Goal: Task Accomplishment & Management: Use online tool/utility

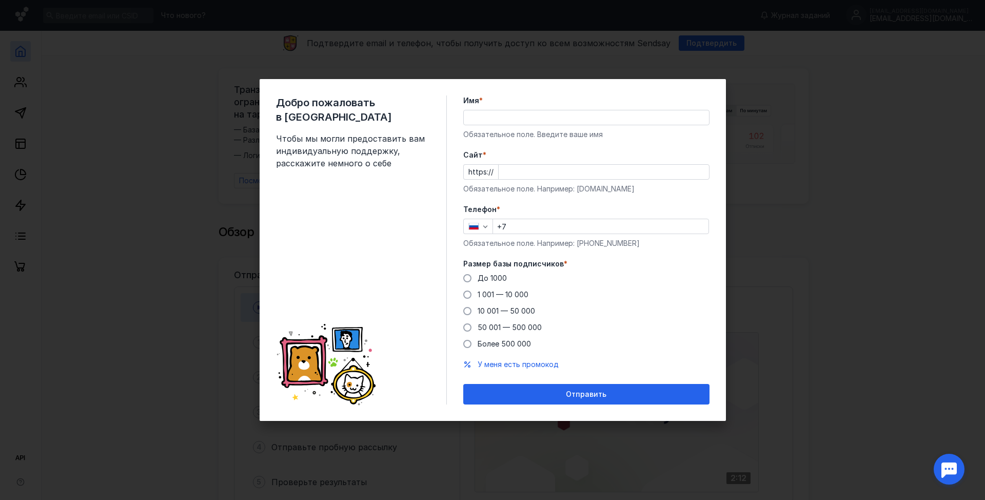
click at [507, 111] on input "Имя *" at bounding box center [586, 117] width 245 height 14
type input "[PERSON_NAME]"
click at [514, 164] on div "Cайт * https:// Обязательное поле. Например: [DOMAIN_NAME]" at bounding box center [586, 172] width 246 height 44
click at [515, 175] on input "Cайт *" at bounding box center [604, 172] width 210 height 14
type input "[DOMAIN_NAME]"
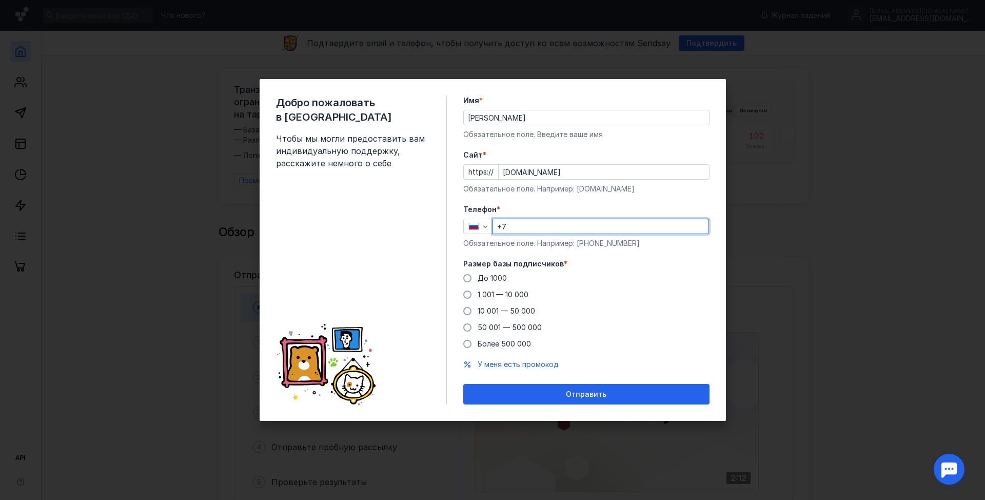
click at [532, 227] on input "+7" at bounding box center [601, 226] width 216 height 14
type input "[PHONE_NUMBER]"
click at [469, 279] on span at bounding box center [467, 278] width 8 height 8
click at [0, 0] on input "До 1000" at bounding box center [0, 0] width 0 height 0
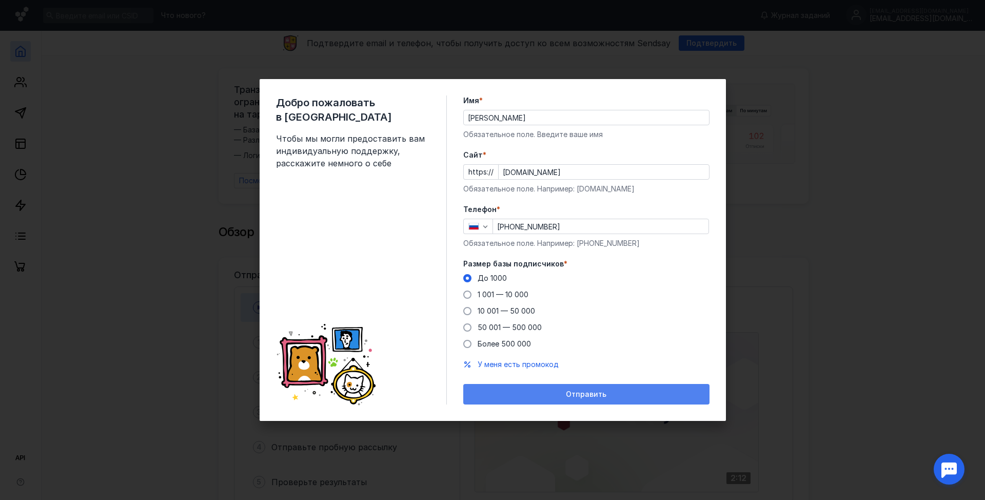
click at [600, 393] on span "Отправить" at bounding box center [586, 394] width 41 height 9
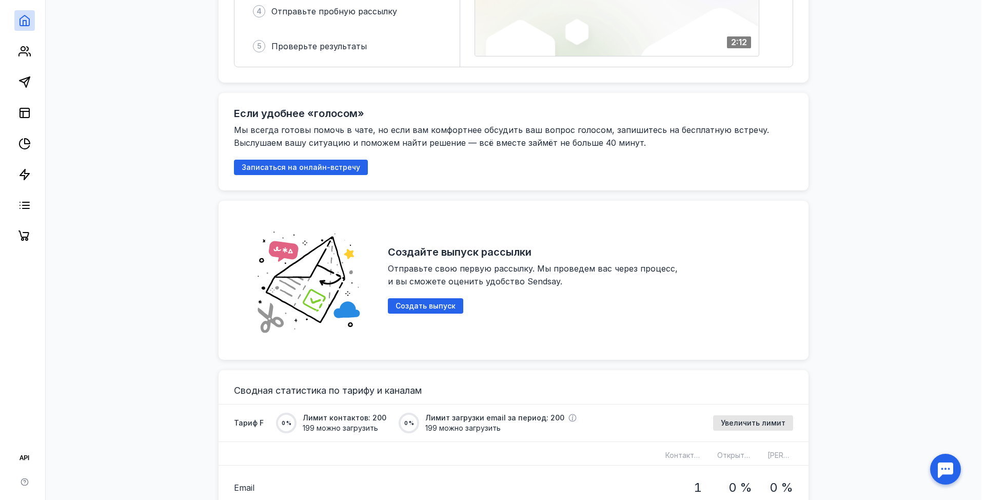
scroll to position [462, 0]
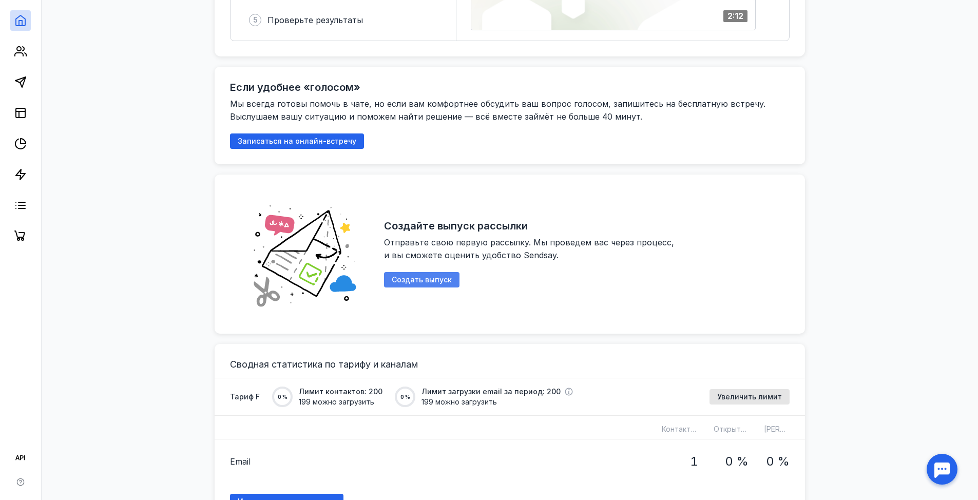
click at [439, 276] on span "Создать выпуск" at bounding box center [422, 280] width 60 height 9
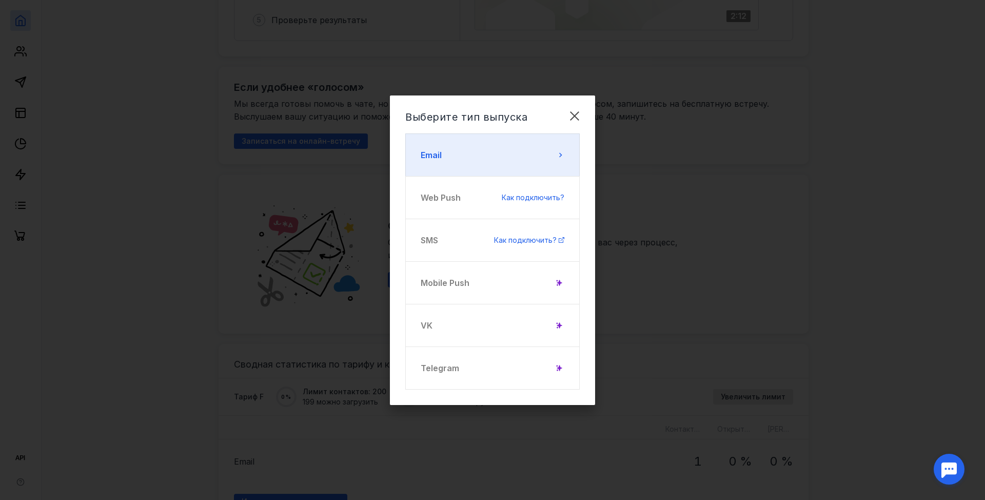
click at [449, 157] on button "Email" at bounding box center [492, 154] width 174 height 43
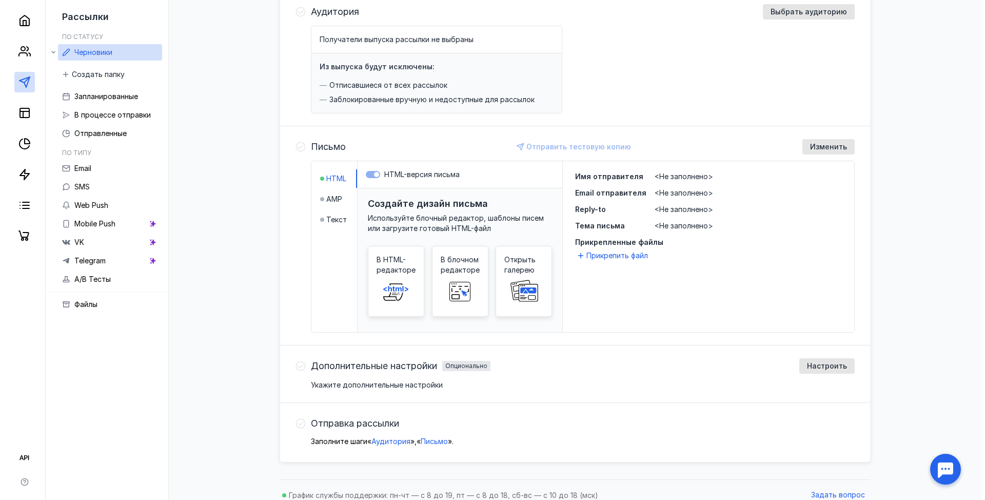
scroll to position [141, 0]
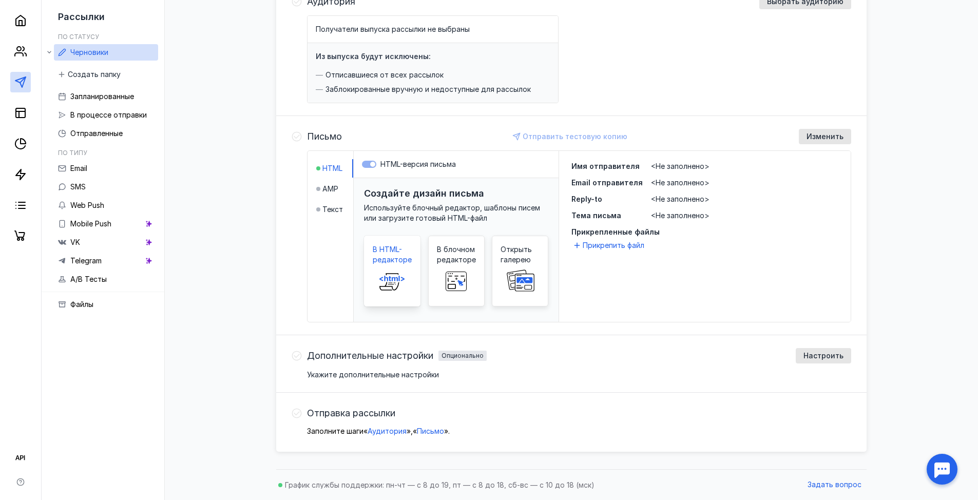
click at [390, 255] on span "В HTML-редакторе" at bounding box center [392, 254] width 39 height 21
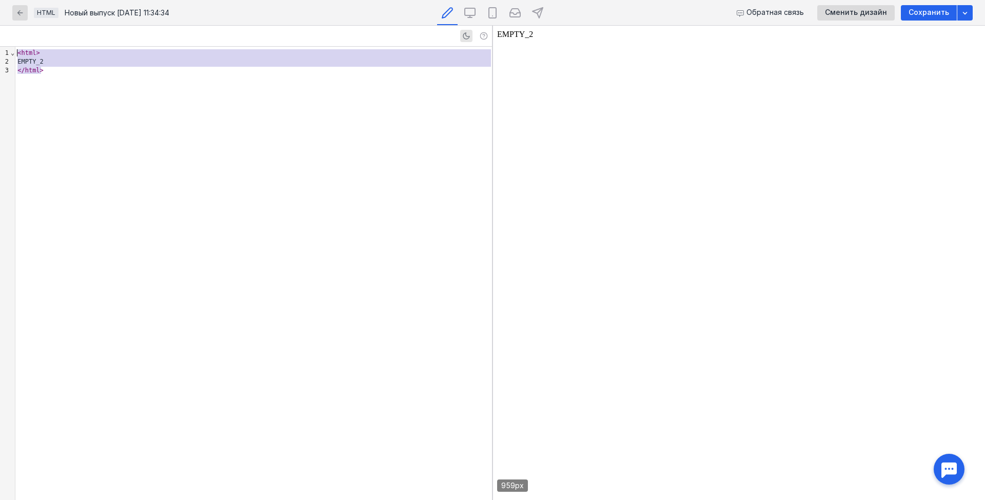
drag, startPoint x: 82, startPoint y: 75, endPoint x: 8, endPoint y: 50, distance: 78.1
click at [8, 50] on div "9 1 2 3 › ⌄ < html > EMPTY_2 </ html >" at bounding box center [246, 273] width 492 height 453
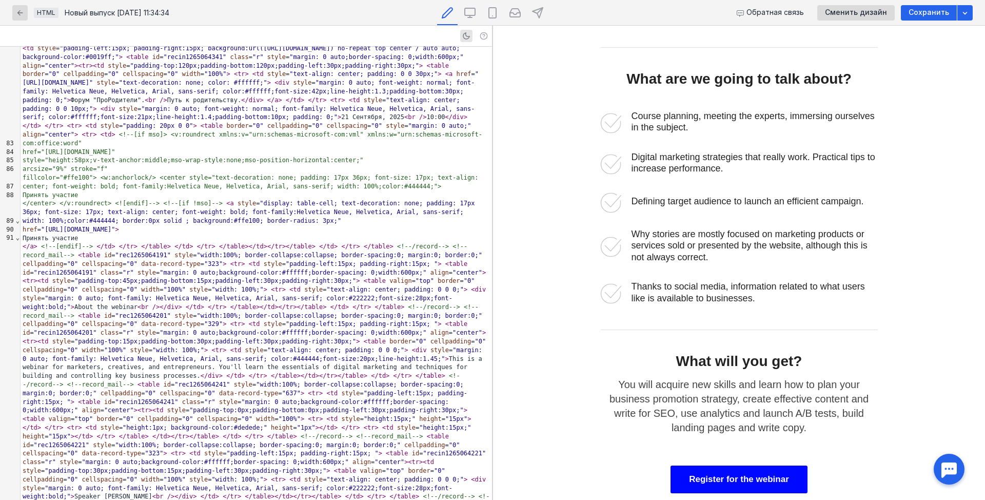
scroll to position [490, 0]
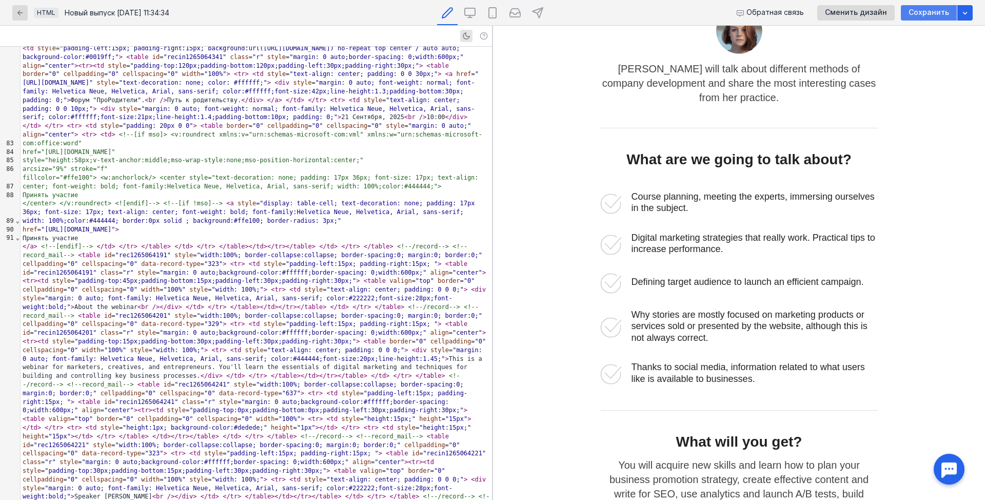
click at [925, 12] on span "Сохранить" at bounding box center [929, 12] width 41 height 9
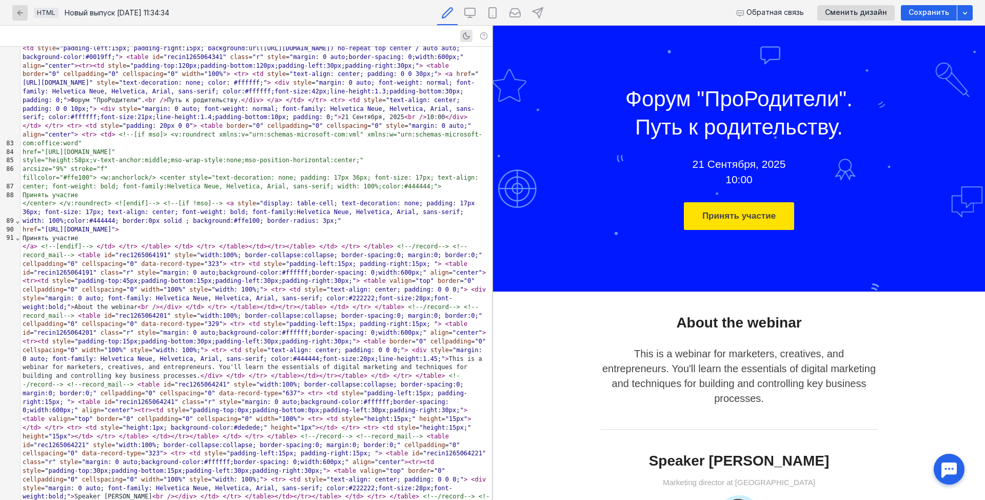
scroll to position [0, 0]
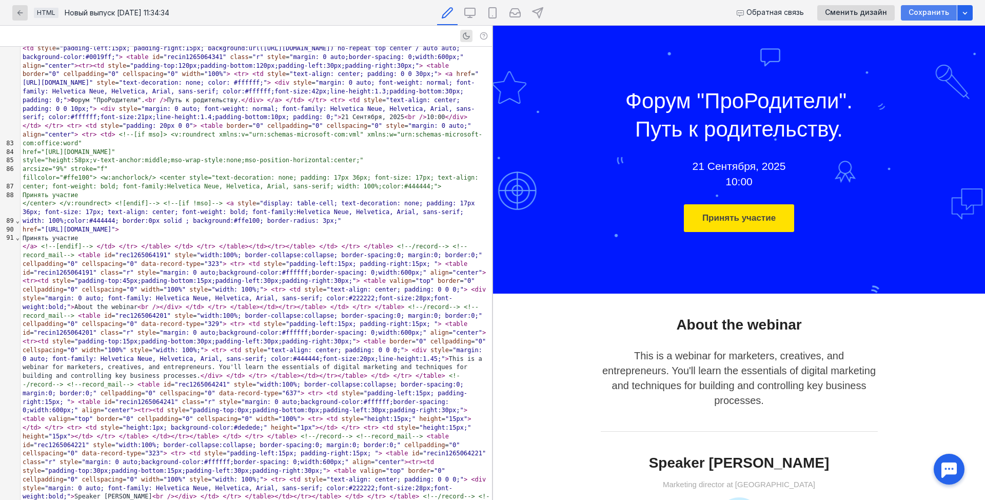
click at [926, 7] on div "Сохранить" at bounding box center [929, 12] width 56 height 15
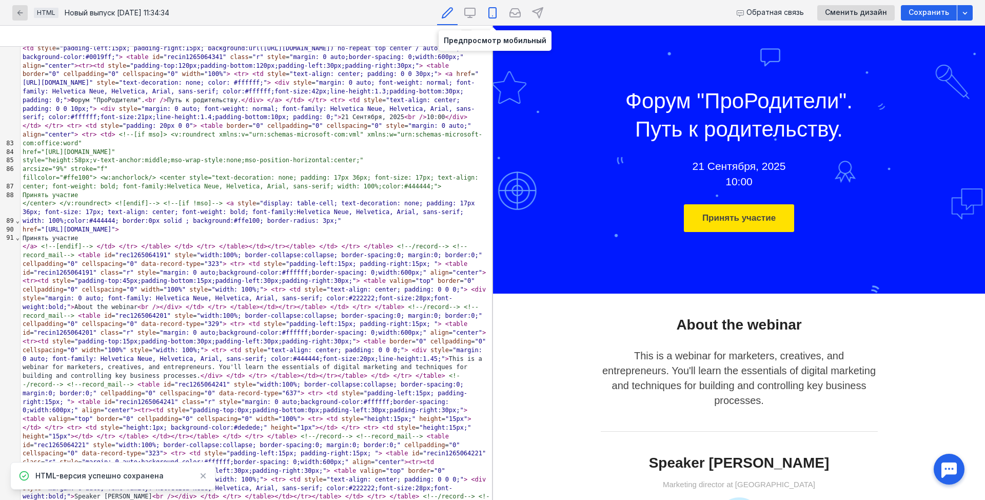
click at [491, 7] on icon at bounding box center [493, 13] width 12 height 12
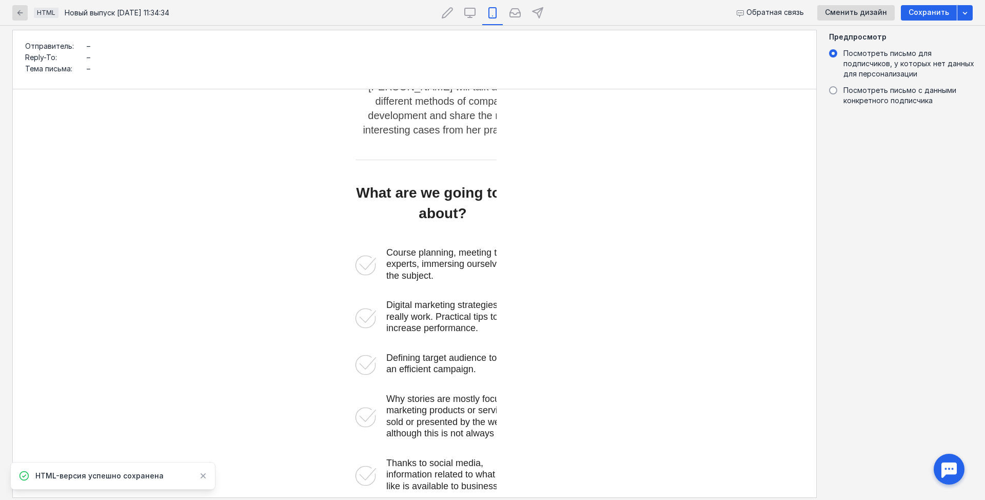
scroll to position [616, 0]
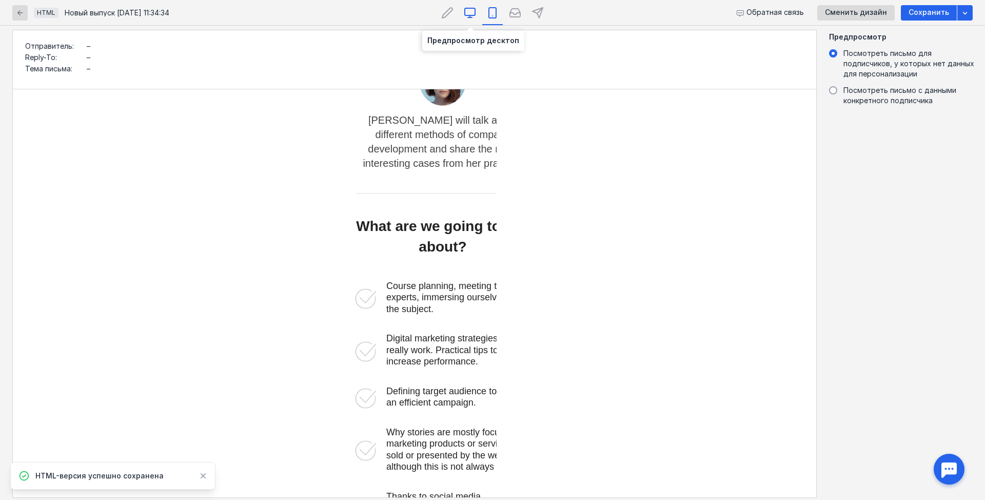
click at [472, 9] on icon at bounding box center [470, 13] width 12 height 12
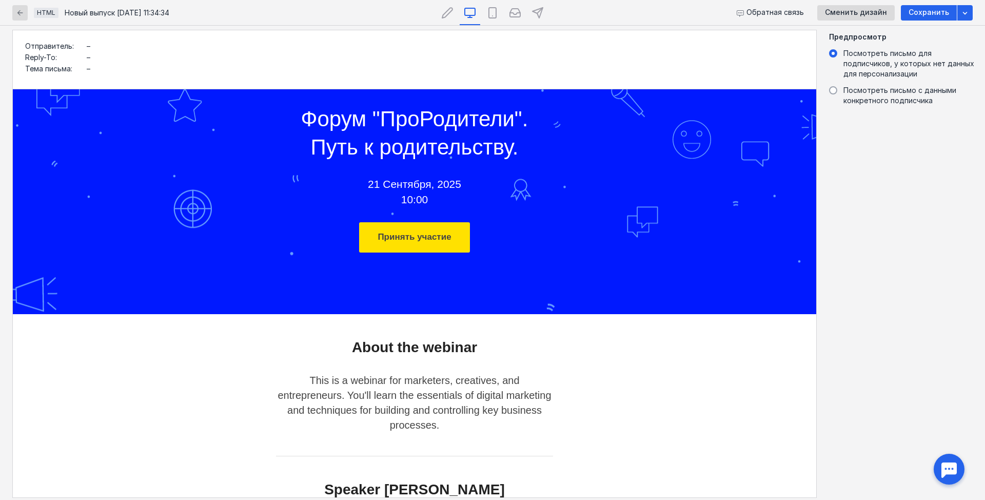
scroll to position [43, 0]
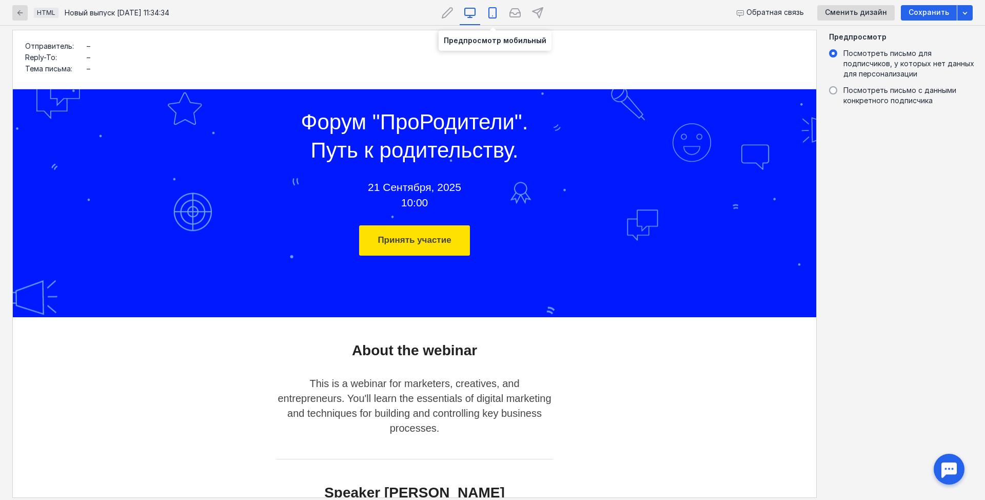
click at [494, 9] on icon at bounding box center [493, 13] width 12 height 12
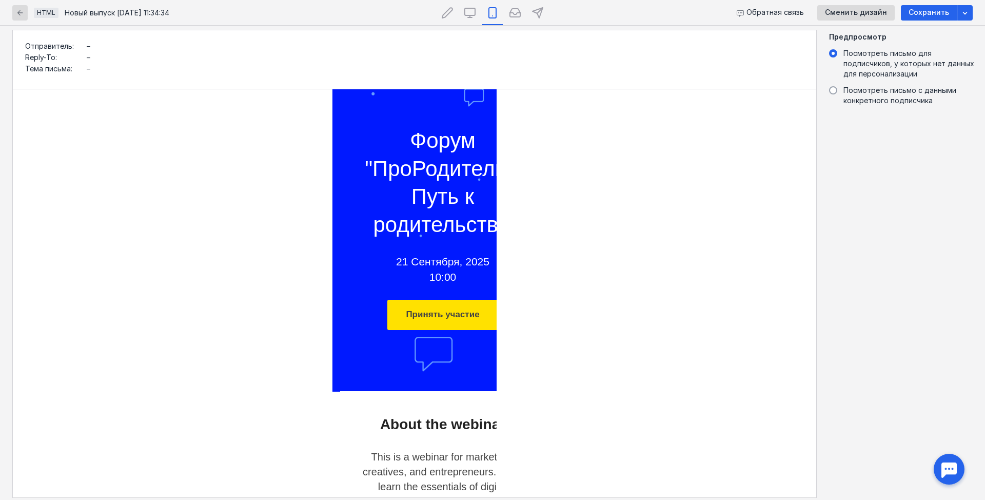
scroll to position [0, 0]
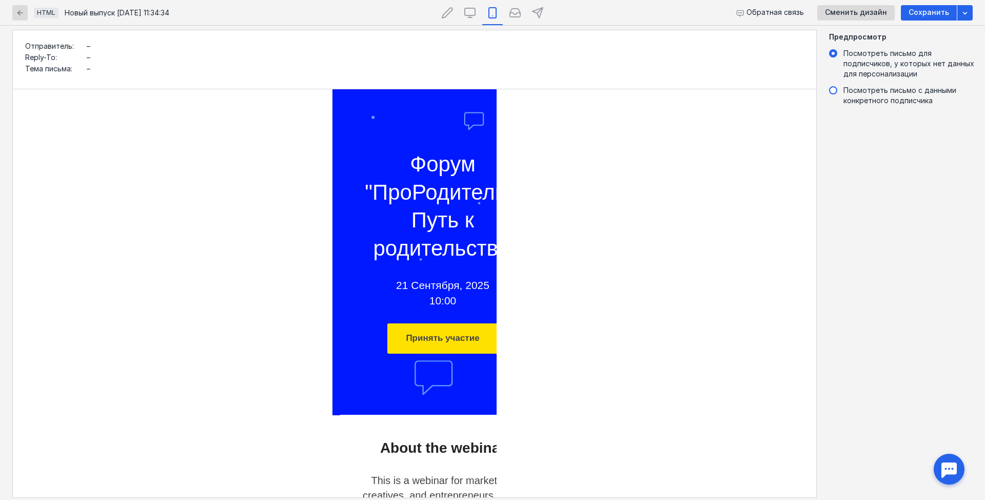
click at [837, 88] on span at bounding box center [833, 90] width 8 height 8
click at [0, 0] on input "Посмотреть письмо с данными конкретного подписчика" at bounding box center [0, 0] width 0 height 0
click at [834, 51] on span at bounding box center [833, 53] width 8 height 8
click at [0, 0] on input "Посмотреть письмо для подписчиков, у которых нет данных для персонализации" at bounding box center [0, 0] width 0 height 0
click at [538, 9] on polygon at bounding box center [538, 13] width 10 height 10
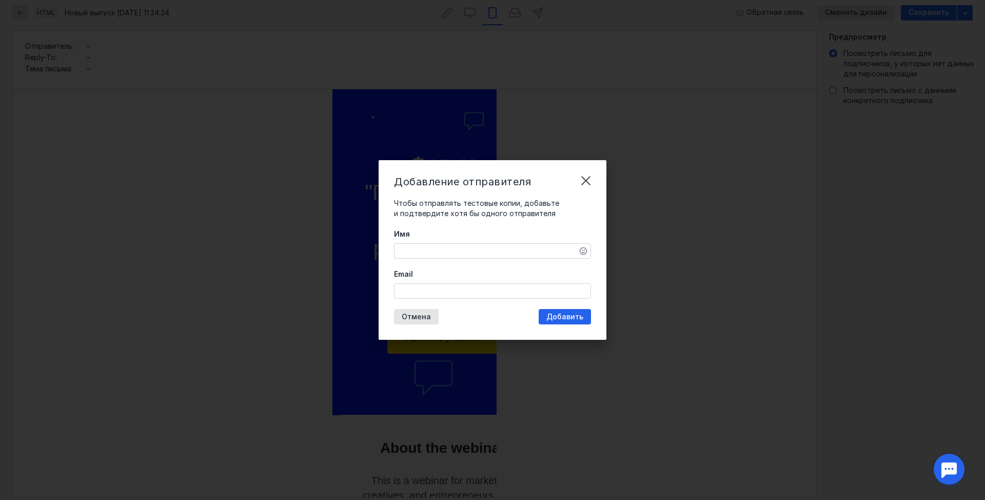
click at [414, 254] on textarea "Имя" at bounding box center [493, 251] width 196 height 14
type textarea "[PERSON_NAME]"
click at [452, 287] on input "Email" at bounding box center [493, 291] width 196 height 14
type input "е"
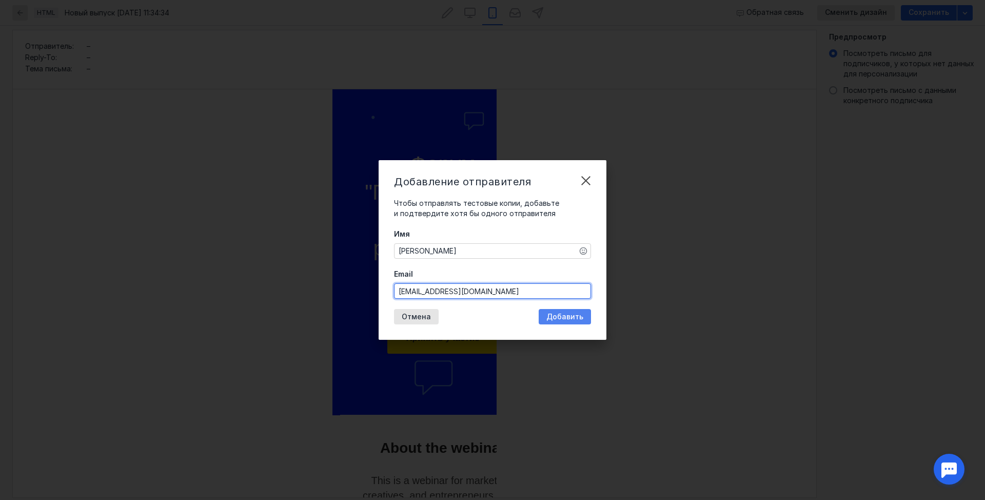
type input "[EMAIL_ADDRESS][DOMAIN_NAME]"
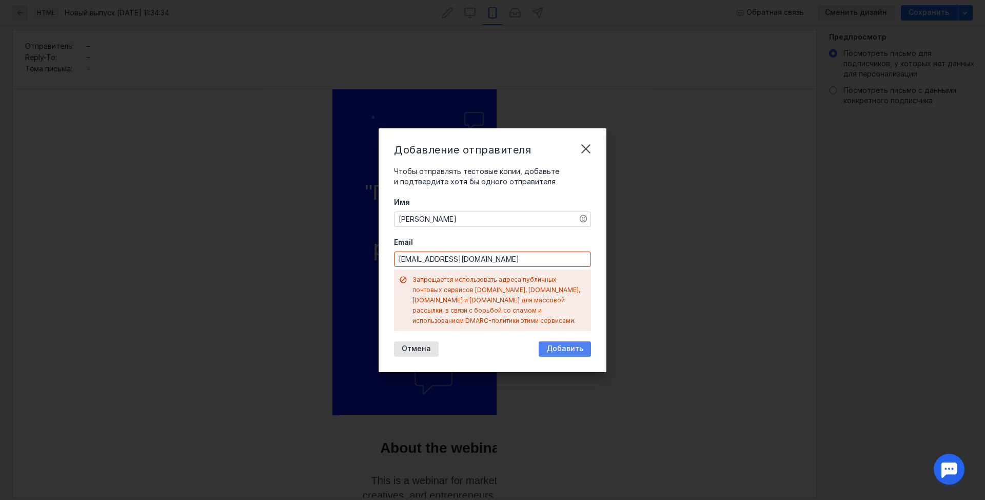
click at [564, 309] on div "Добавление отправителя Чтобы отправлять тестовые копии, добавьте и подтвердите …" at bounding box center [493, 250] width 228 height 244
click at [556, 344] on span "Добавить" at bounding box center [565, 348] width 37 height 9
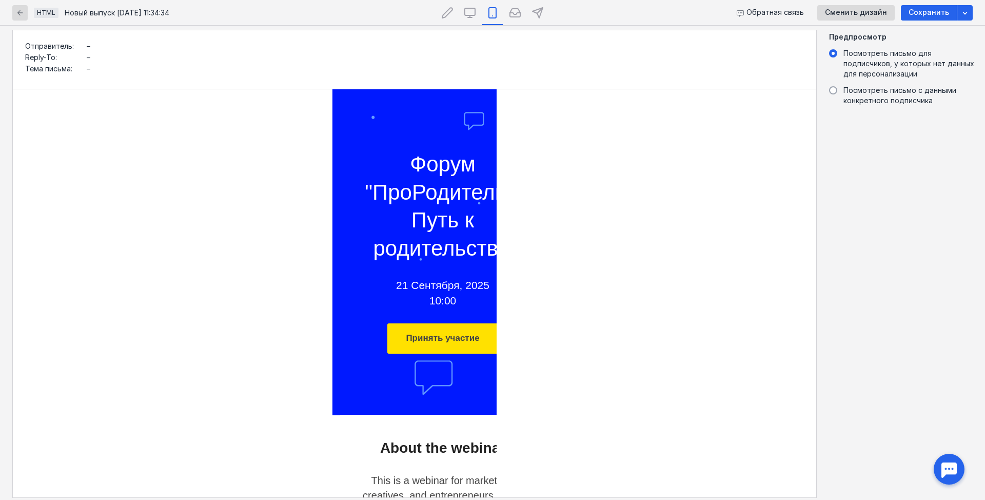
click at [607, 202] on div at bounding box center [415, 293] width 804 height 408
